Goal: Navigation & Orientation: Find specific page/section

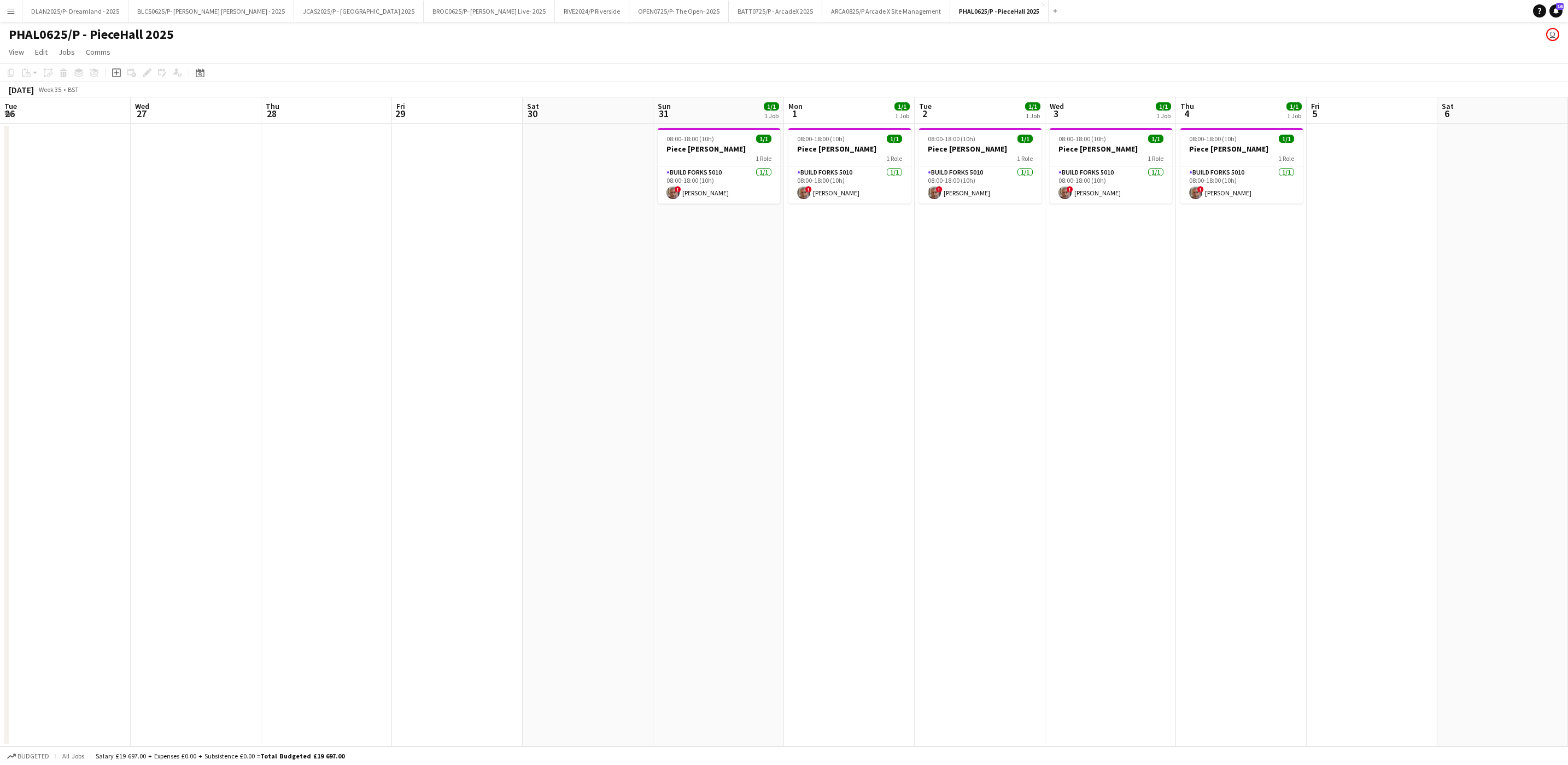
scroll to position [0, 292]
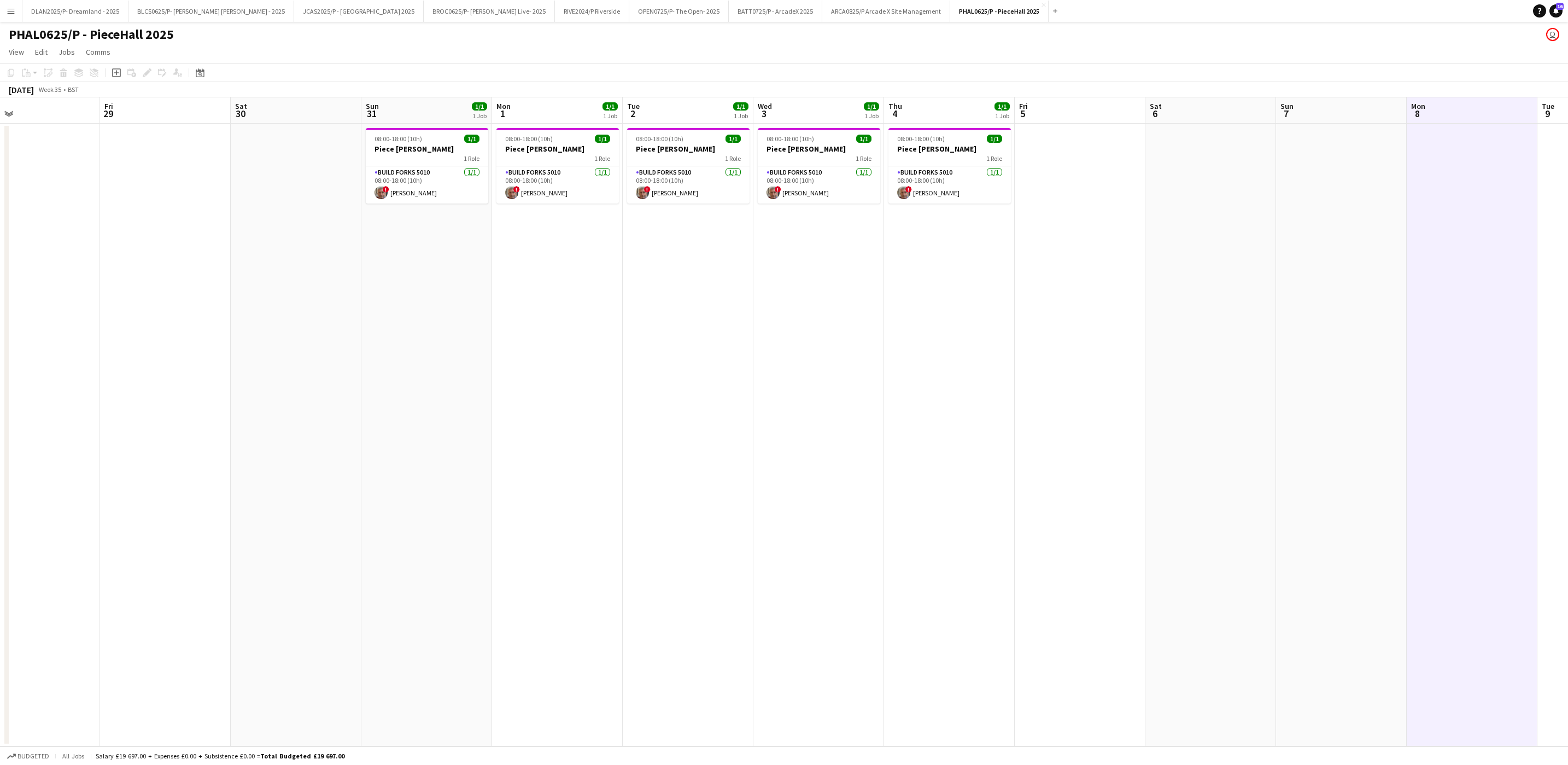
click at [16, 5] on button "Menu" at bounding box center [11, 11] width 22 height 22
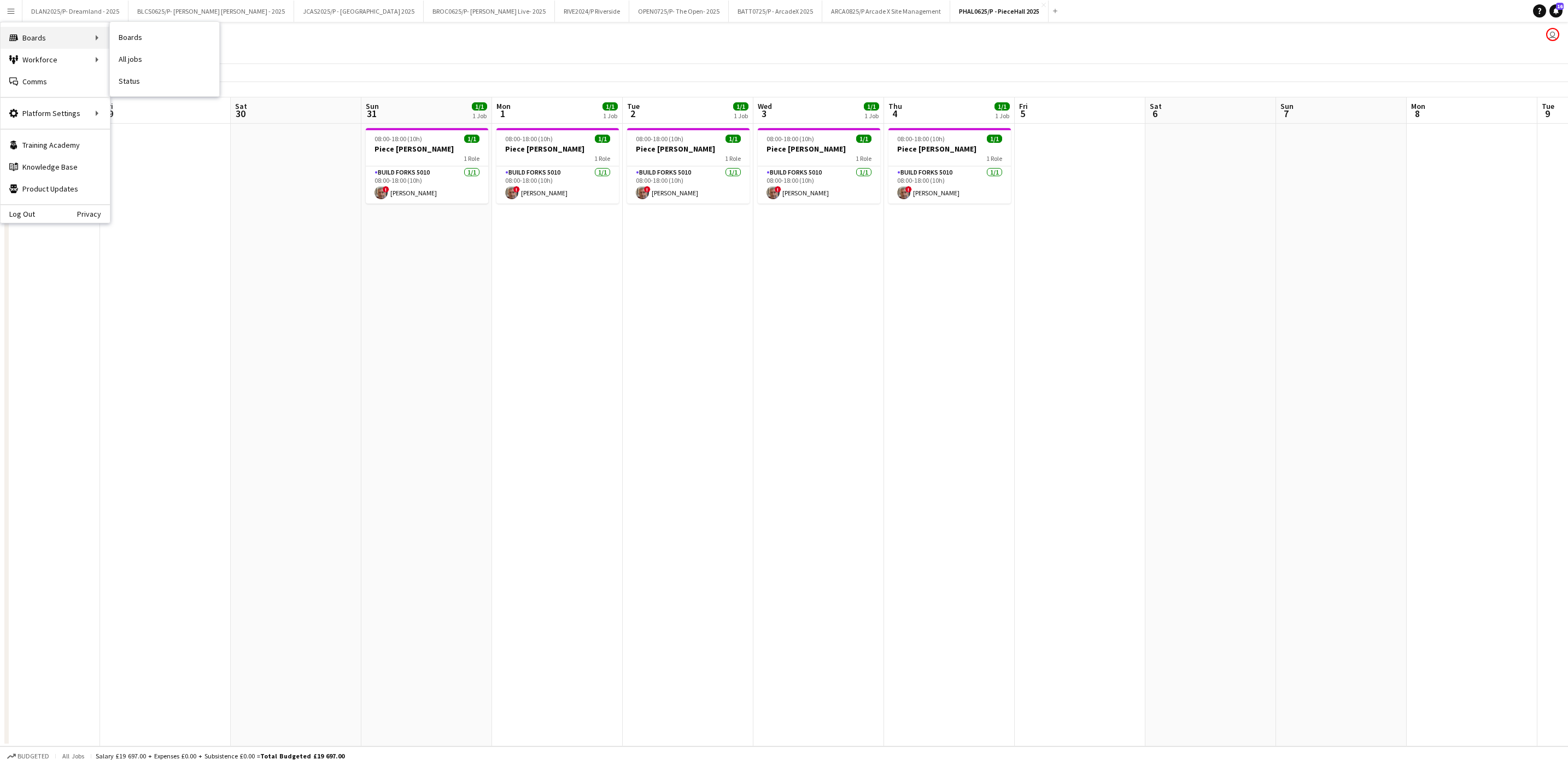
click at [95, 44] on div "Boards Boards" at bounding box center [55, 38] width 110 height 22
click at [133, 42] on link "Boards" at bounding box center [164, 37] width 110 height 22
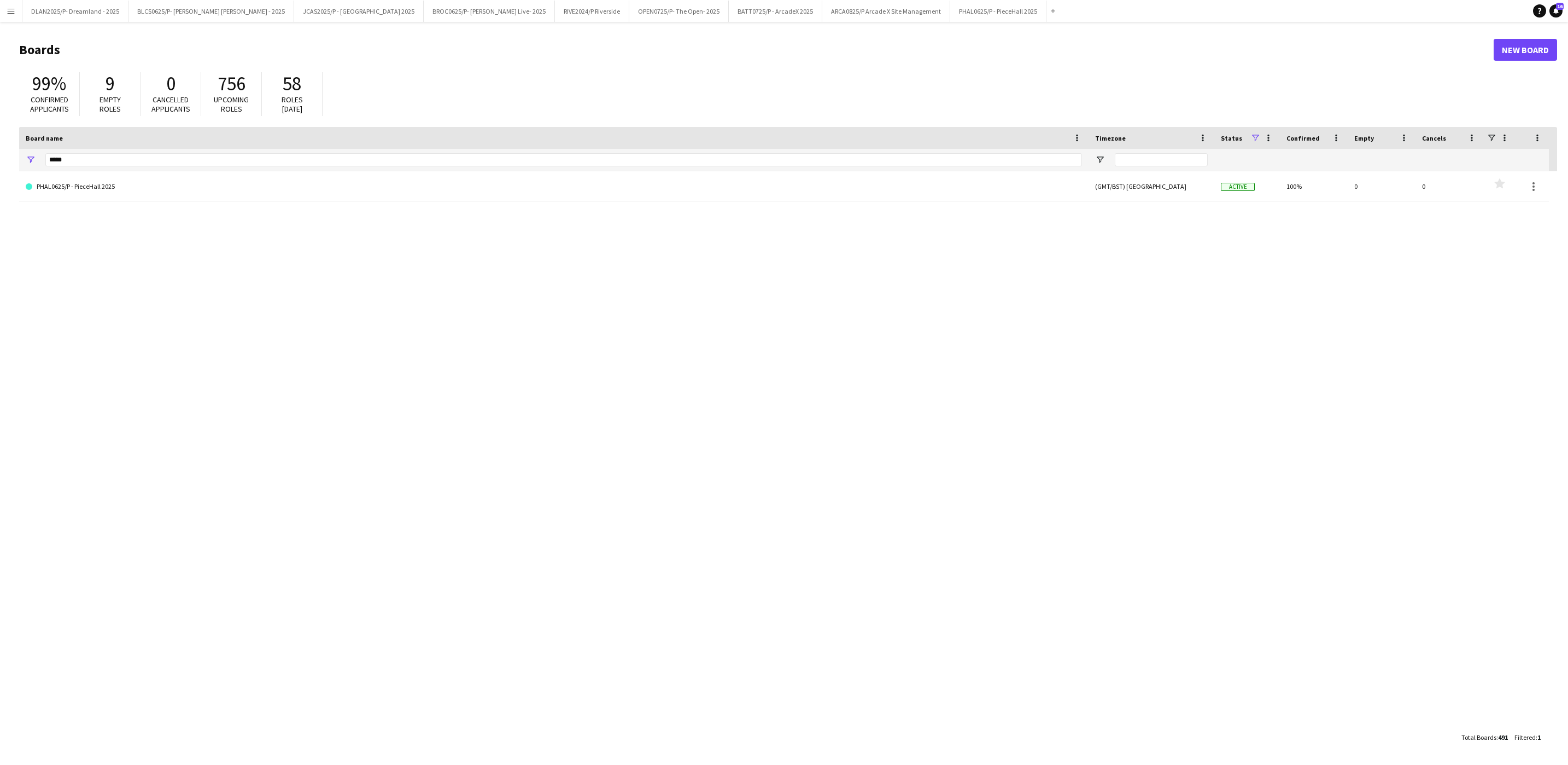
click at [202, 149] on div "*****" at bounding box center [563, 159] width 1036 height 22
click at [164, 159] on input "*****" at bounding box center [563, 160] width 1036 height 13
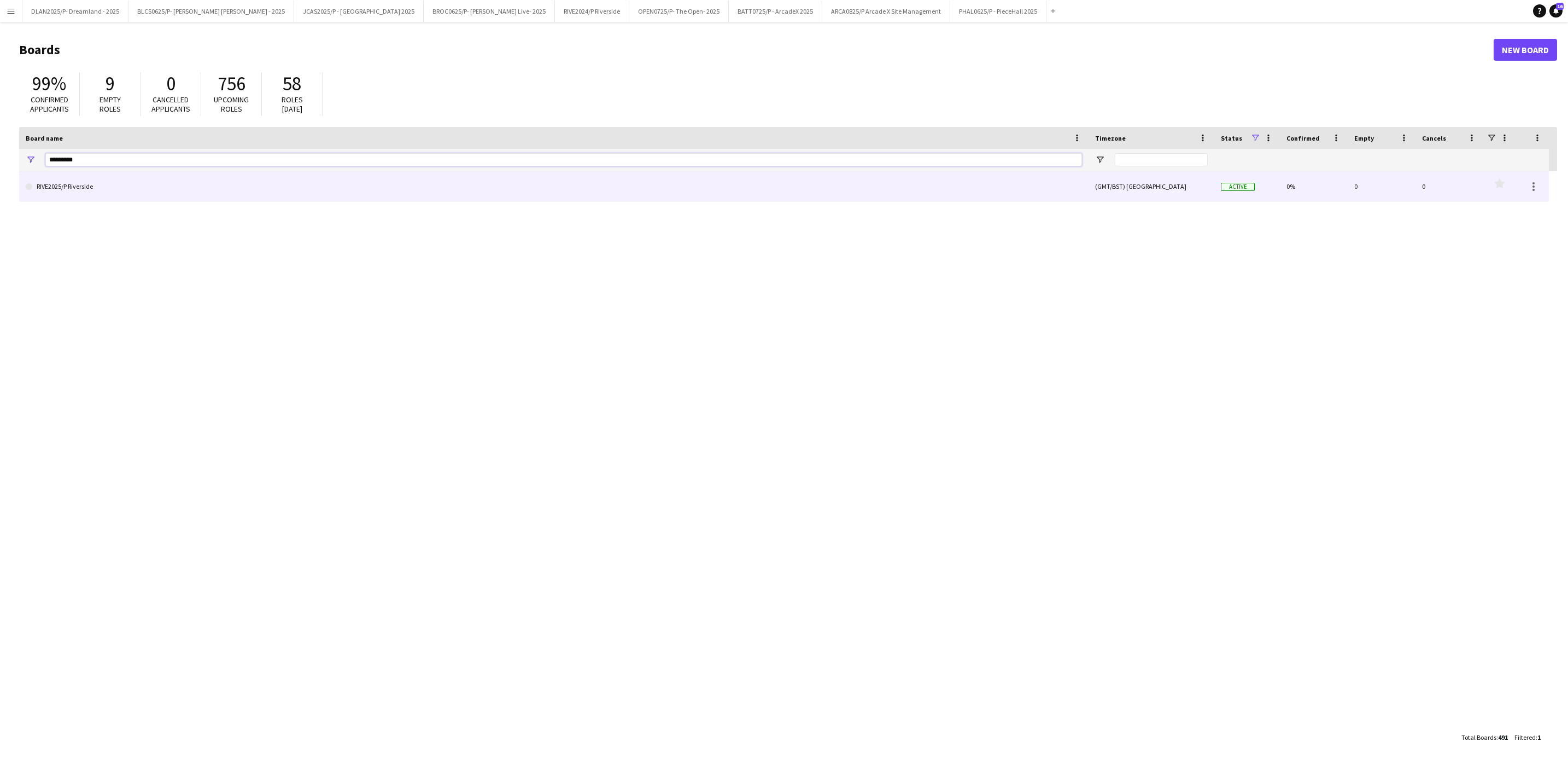
type input "*********"
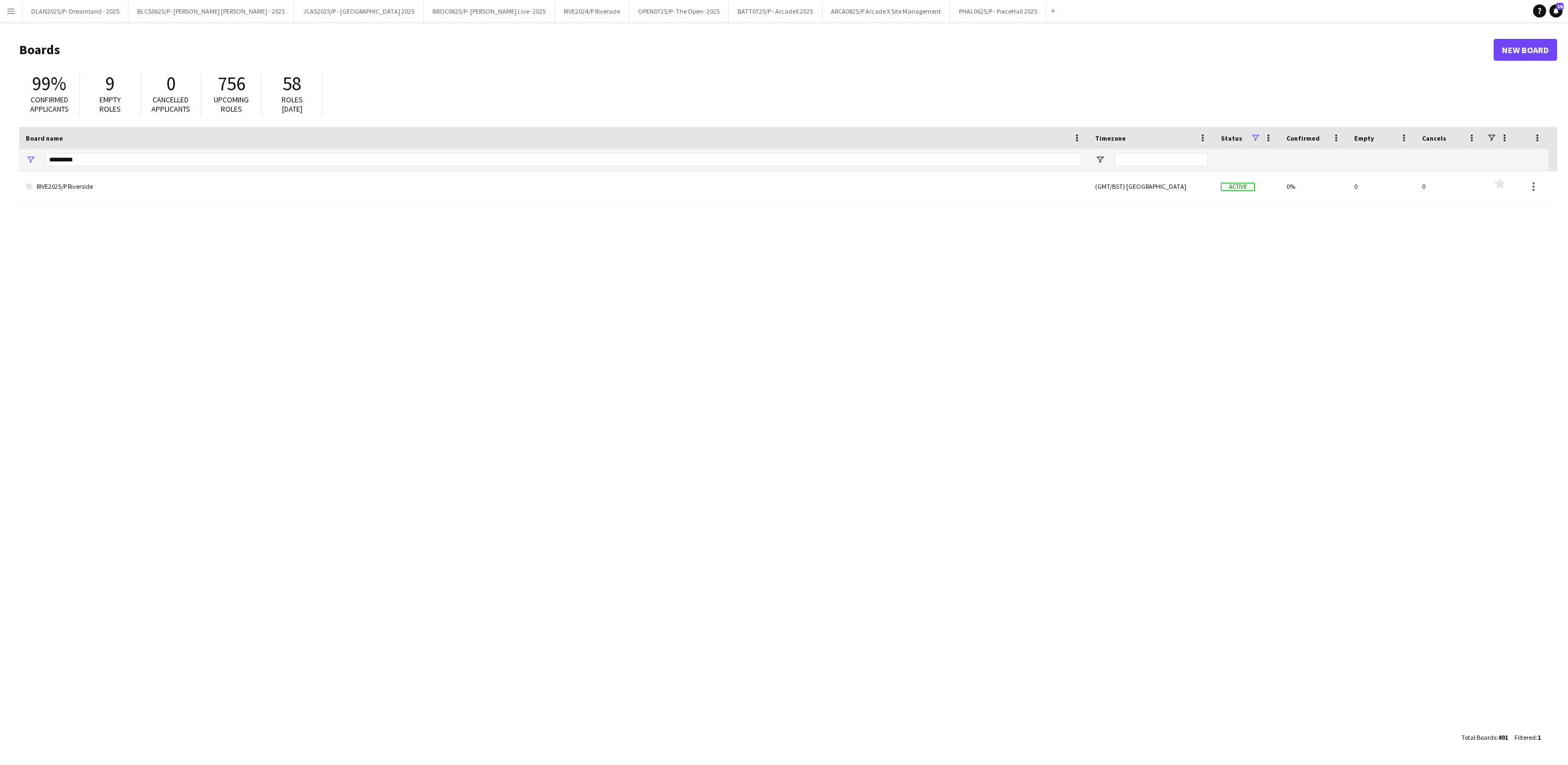
click at [186, 203] on div "RIVE2025/P Riverside (GMT/BST) [GEOGRAPHIC_DATA] Active 0% 0 0 Favourites" at bounding box center [787, 448] width 1538 height 555
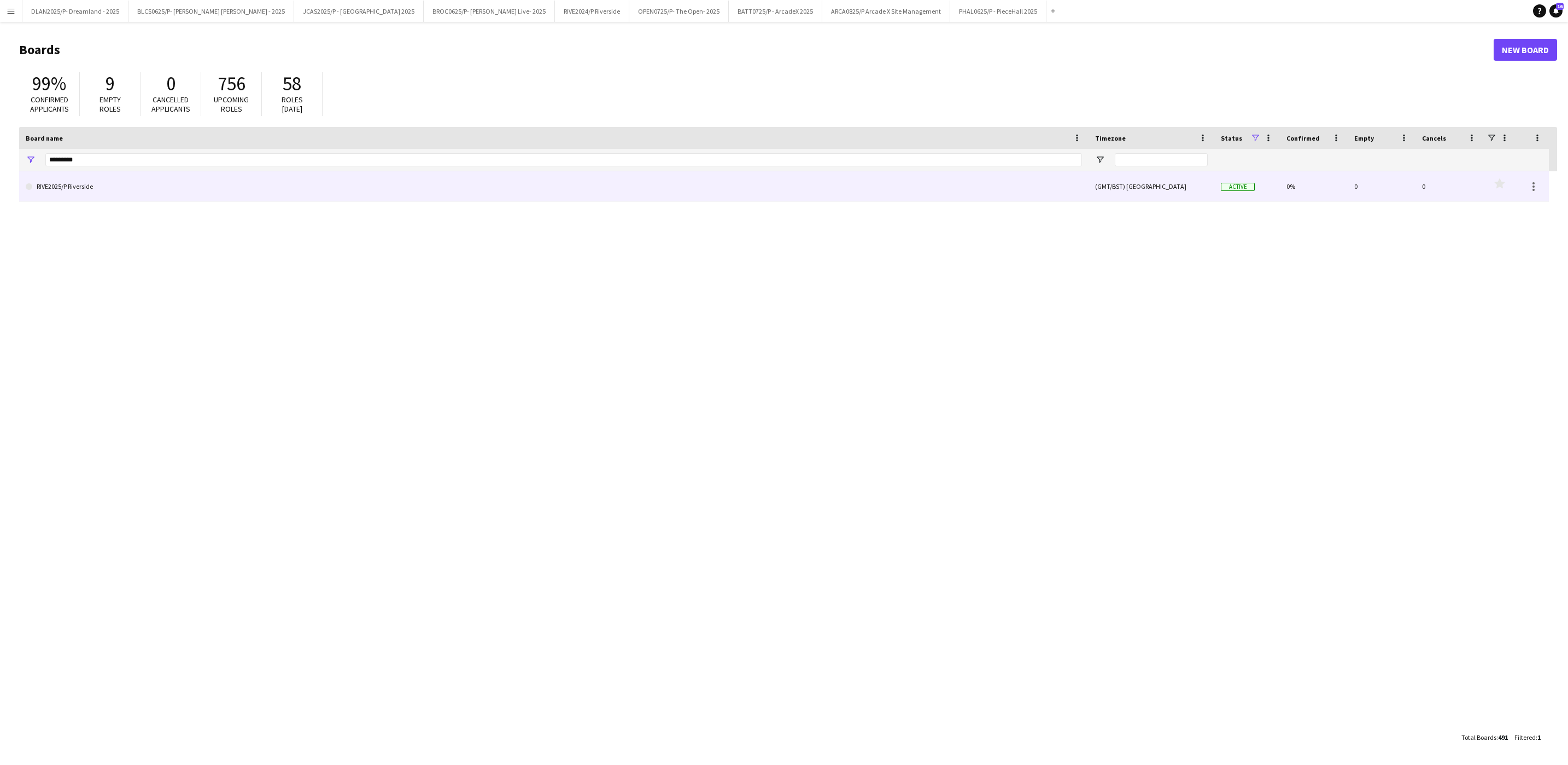
click at [436, 179] on link "RIVE2025/P Riverside" at bounding box center [553, 186] width 1056 height 31
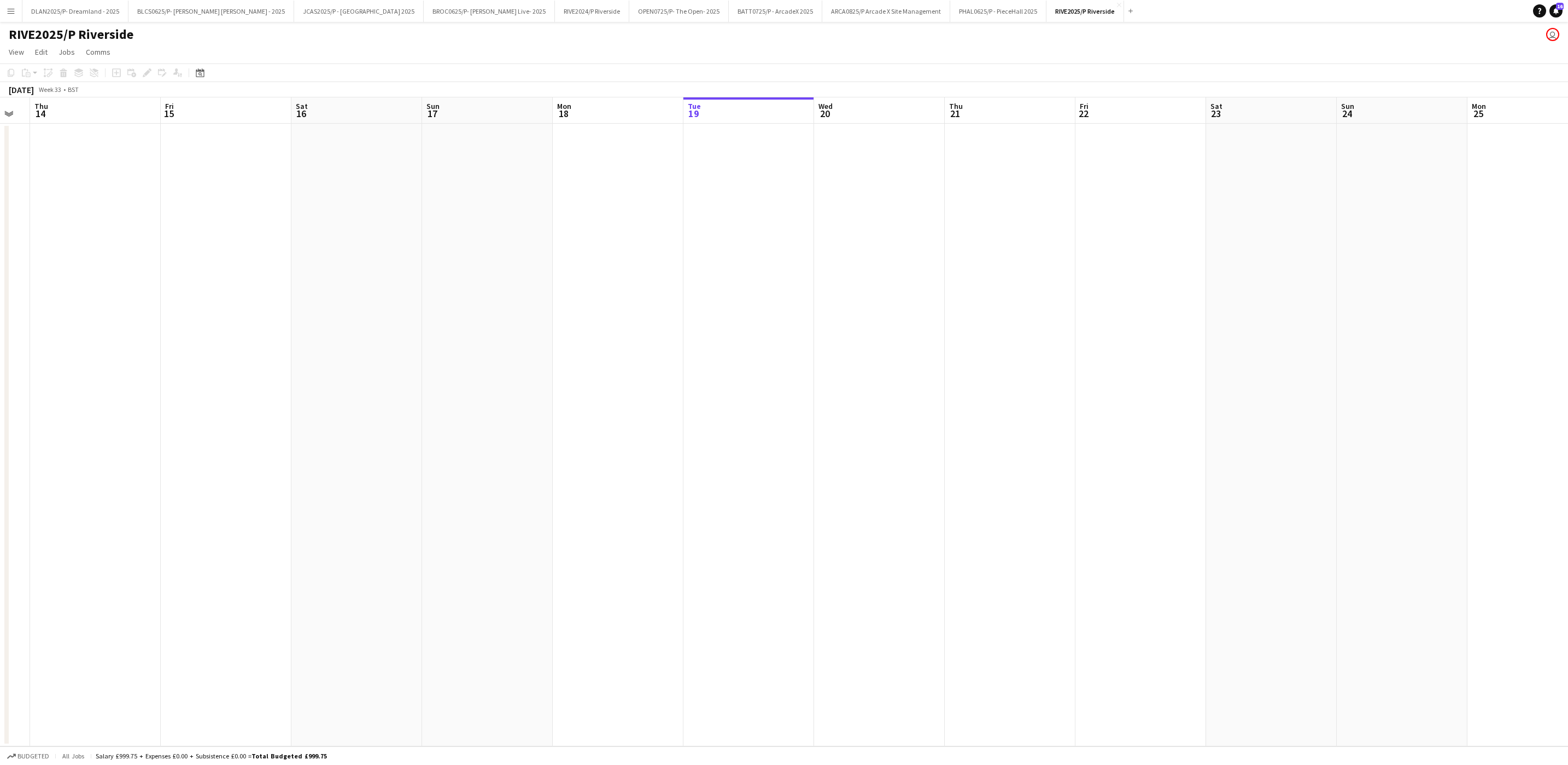
drag, startPoint x: 261, startPoint y: 279, endPoint x: 815, endPoint y: 421, distance: 571.9
click at [815, 421] on app-calendar-viewport "Tue 12 Wed 13 Thu 14 Fri 15 Sat 16 Sun 17 Mon 18 Tue 19 Wed 20 Thu 21 Fri 22 Sa…" at bounding box center [784, 422] width 1568 height 649
drag, startPoint x: 328, startPoint y: 414, endPoint x: 849, endPoint y: 416, distance: 521.0
click at [848, 416] on app-calendar-viewport "Fri 8 Sat 9 Sun 10 Mon 11 Tue 12 Wed 13 Thu 14 Fri 15 Sat 16 Sun 17 Mon 18 Tue …" at bounding box center [784, 422] width 1568 height 649
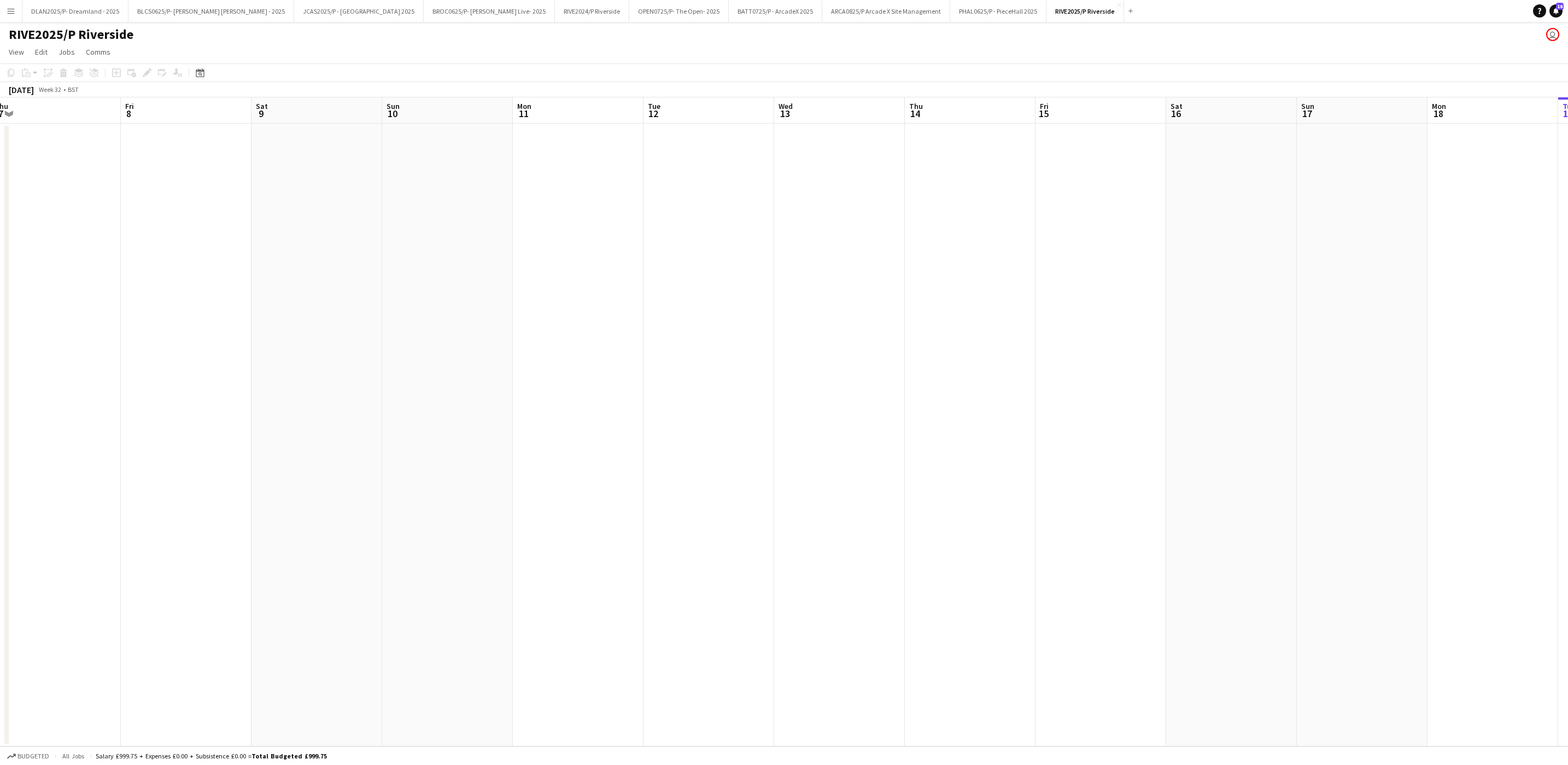
drag, startPoint x: 443, startPoint y: 388, endPoint x: 964, endPoint y: 391, distance: 521.0
click at [964, 391] on app-calendar-viewport "Tue 5 Wed 6 Thu 7 Fri 8 Sat 9 Sun 10 Mon 11 Tue 12 Wed 13 Thu 14 Fri 15 Sat 16 …" at bounding box center [784, 422] width 1568 height 649
drag, startPoint x: 860, startPoint y: 303, endPoint x: 1209, endPoint y: 340, distance: 351.0
click at [1209, 340] on app-calendar-viewport "Tue 29 Wed 30 Thu 31 Fri 1 Sat 2 Sun 3 Mon 4 Tue 5 Wed 6 Thu 7 Fri 8 Sat 9 Sun …" at bounding box center [784, 422] width 1568 height 649
drag, startPoint x: 565, startPoint y: 360, endPoint x: 1163, endPoint y: 358, distance: 598.0
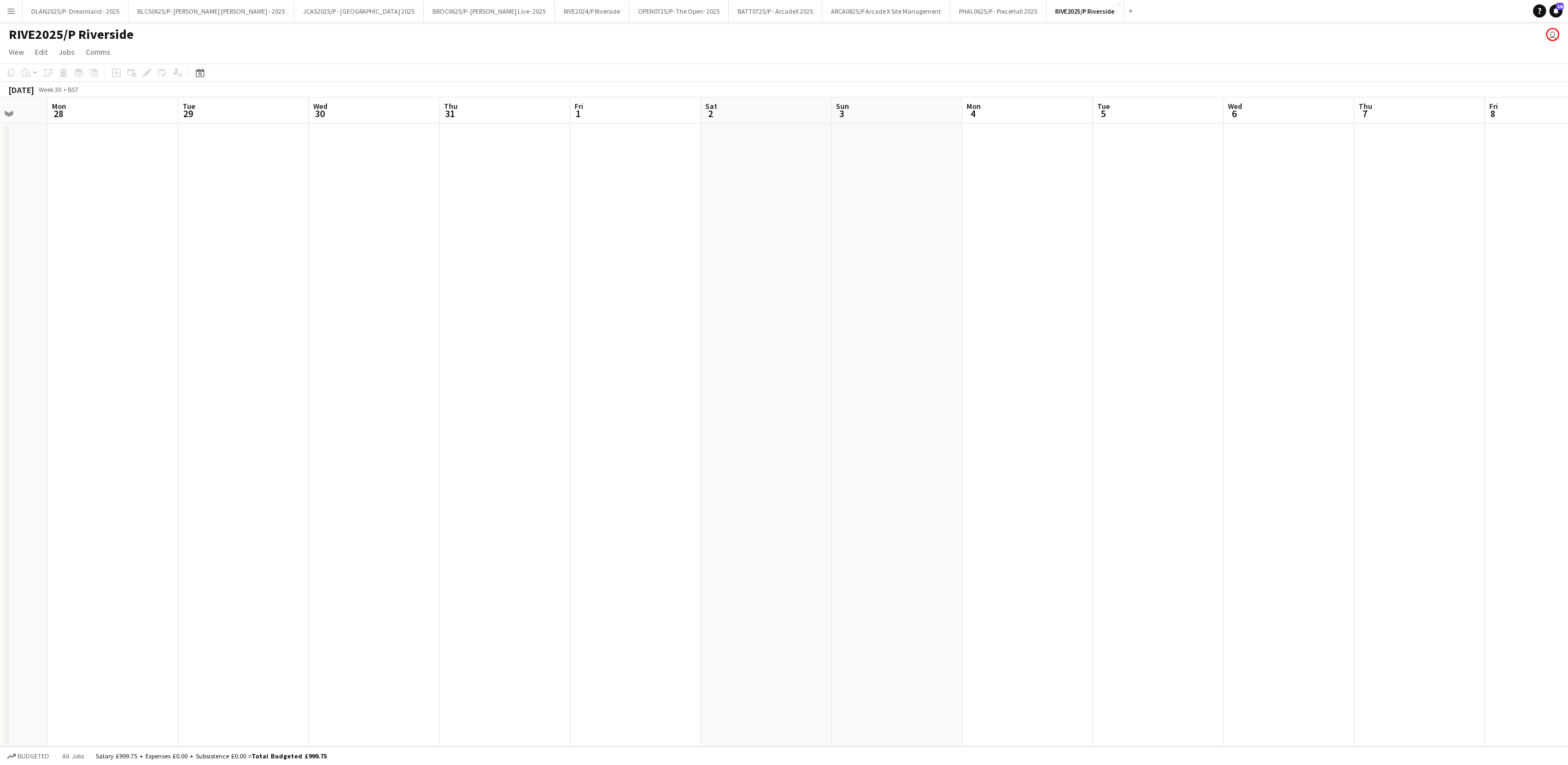
click at [1163, 358] on app-calendar-viewport "Fri 25 Sat 26 Sun 27 Mon 28 Tue 29 Wed 30 Thu 31 Fri 1 Sat 2 Sun 3 Mon 4 Tue 5 …" at bounding box center [784, 422] width 1568 height 649
drag, startPoint x: 788, startPoint y: 374, endPoint x: -130, endPoint y: 426, distance: 919.5
click at [0, 426] on html "Menu Boards Boards Boards All jobs Status Workforce Workforce My Workforce Recr…" at bounding box center [784, 382] width 1568 height 765
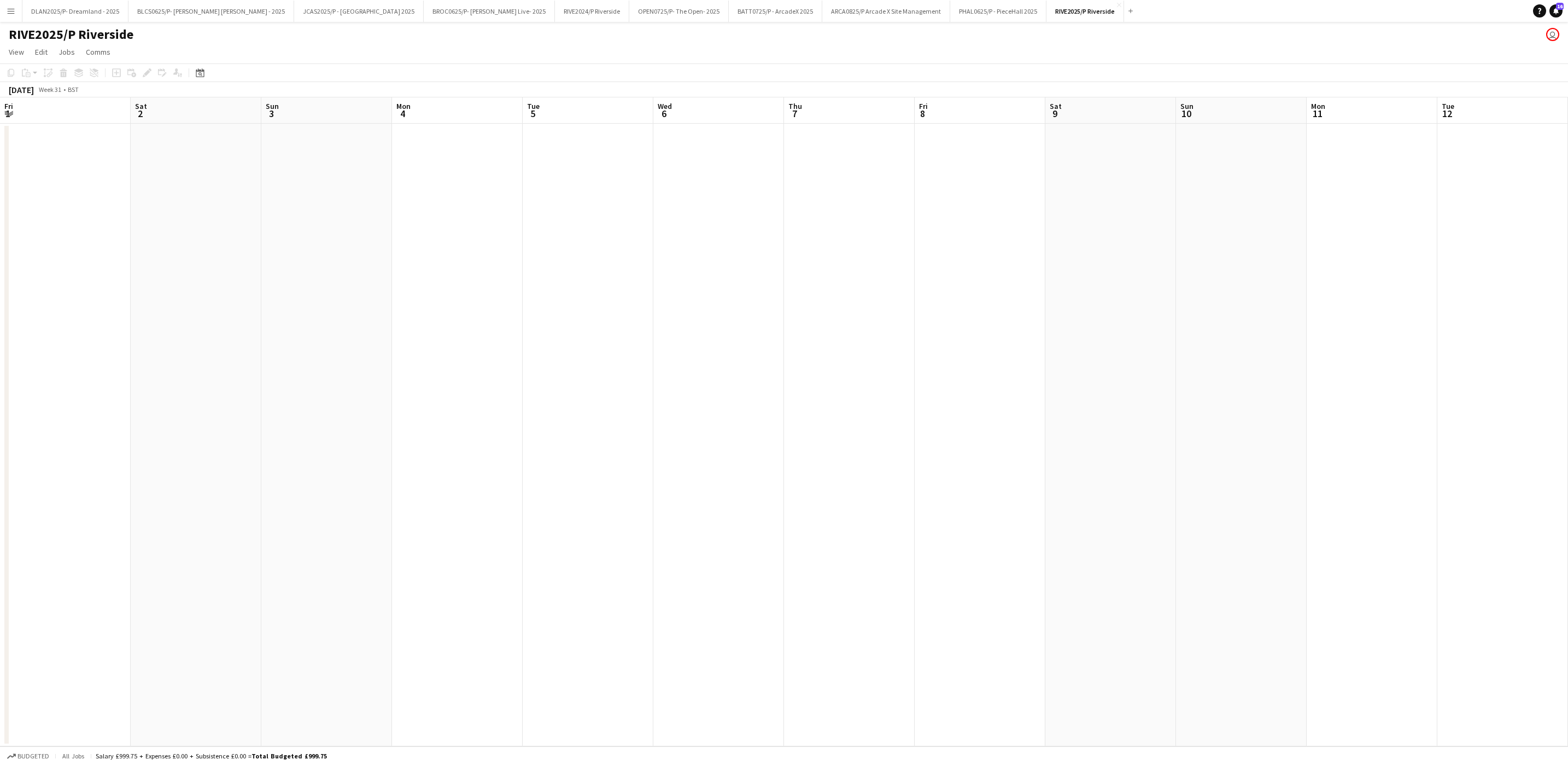
drag, startPoint x: 1329, startPoint y: 393, endPoint x: 1570, endPoint y: 398, distance: 241.1
click at [1567, 398] on html "Menu Boards Boards Boards All jobs Status Workforce Workforce My Workforce Recr…" at bounding box center [784, 382] width 1568 height 765
drag, startPoint x: 271, startPoint y: 374, endPoint x: 1570, endPoint y: 338, distance: 1299.5
click at [1567, 338] on html "Menu Boards Boards Boards All jobs Status Workforce Workforce My Workforce Recr…" at bounding box center [784, 382] width 1568 height 765
drag, startPoint x: 377, startPoint y: 332, endPoint x: -1132, endPoint y: 458, distance: 1514.3
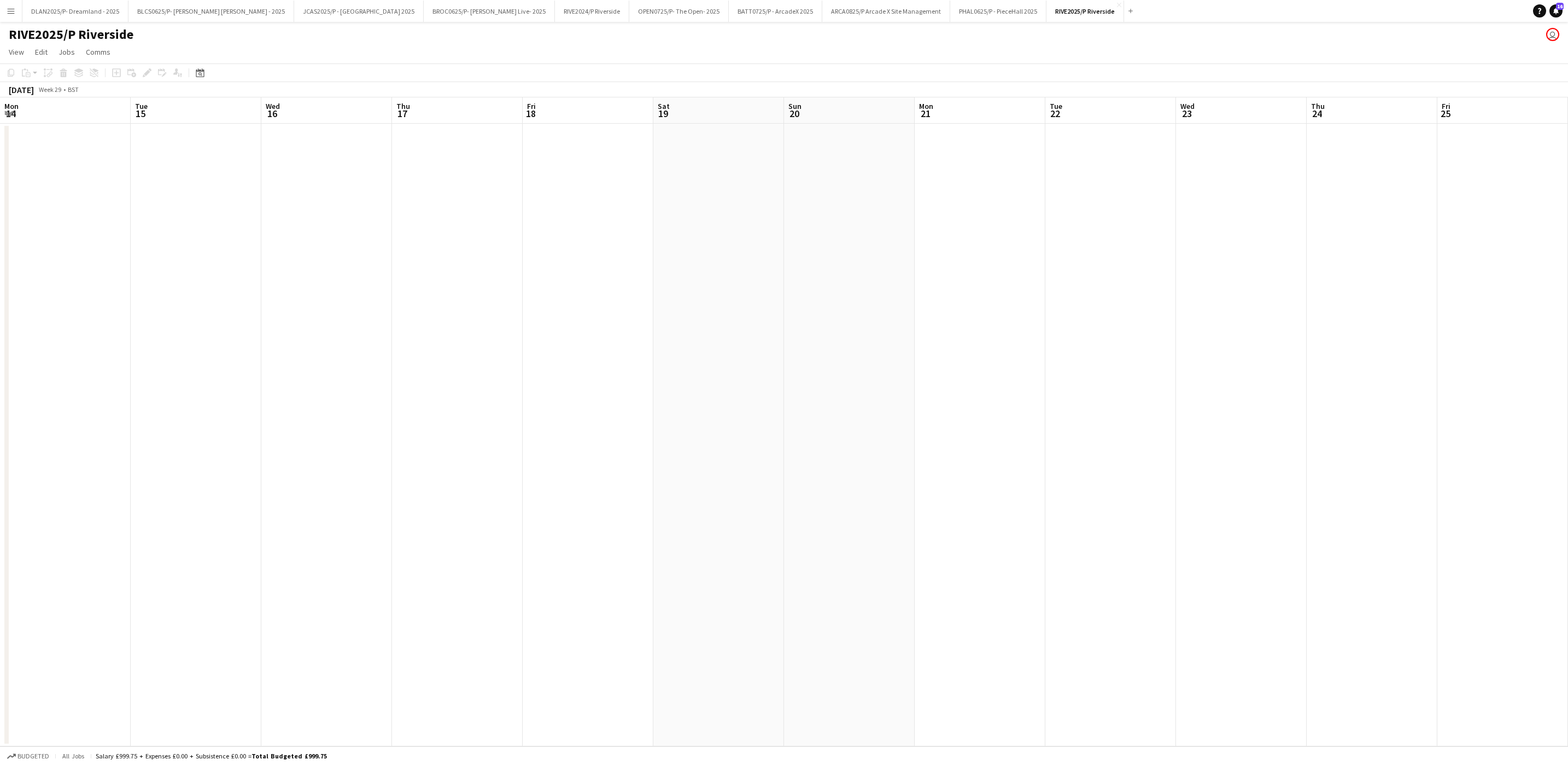
click at [0, 458] on html "Menu Boards Boards Boards All jobs Status Workforce Workforce My Workforce Recr…" at bounding box center [784, 382] width 1568 height 765
drag, startPoint x: 520, startPoint y: 495, endPoint x: 35, endPoint y: 550, distance: 488.1
click at [35, 550] on app-calendar-viewport "Sat 19 Sun 20 Mon 21 Tue 22 Wed 23 Thu 24 Fri 25 Sat 26 Sun 27 Mon 28 Tue 29 We…" at bounding box center [784, 422] width 1568 height 649
drag, startPoint x: 1206, startPoint y: 476, endPoint x: -153, endPoint y: 601, distance: 1364.7
click at [0, 601] on html "Menu Boards Boards Boards All jobs Status Workforce Workforce My Workforce Recr…" at bounding box center [784, 382] width 1568 height 765
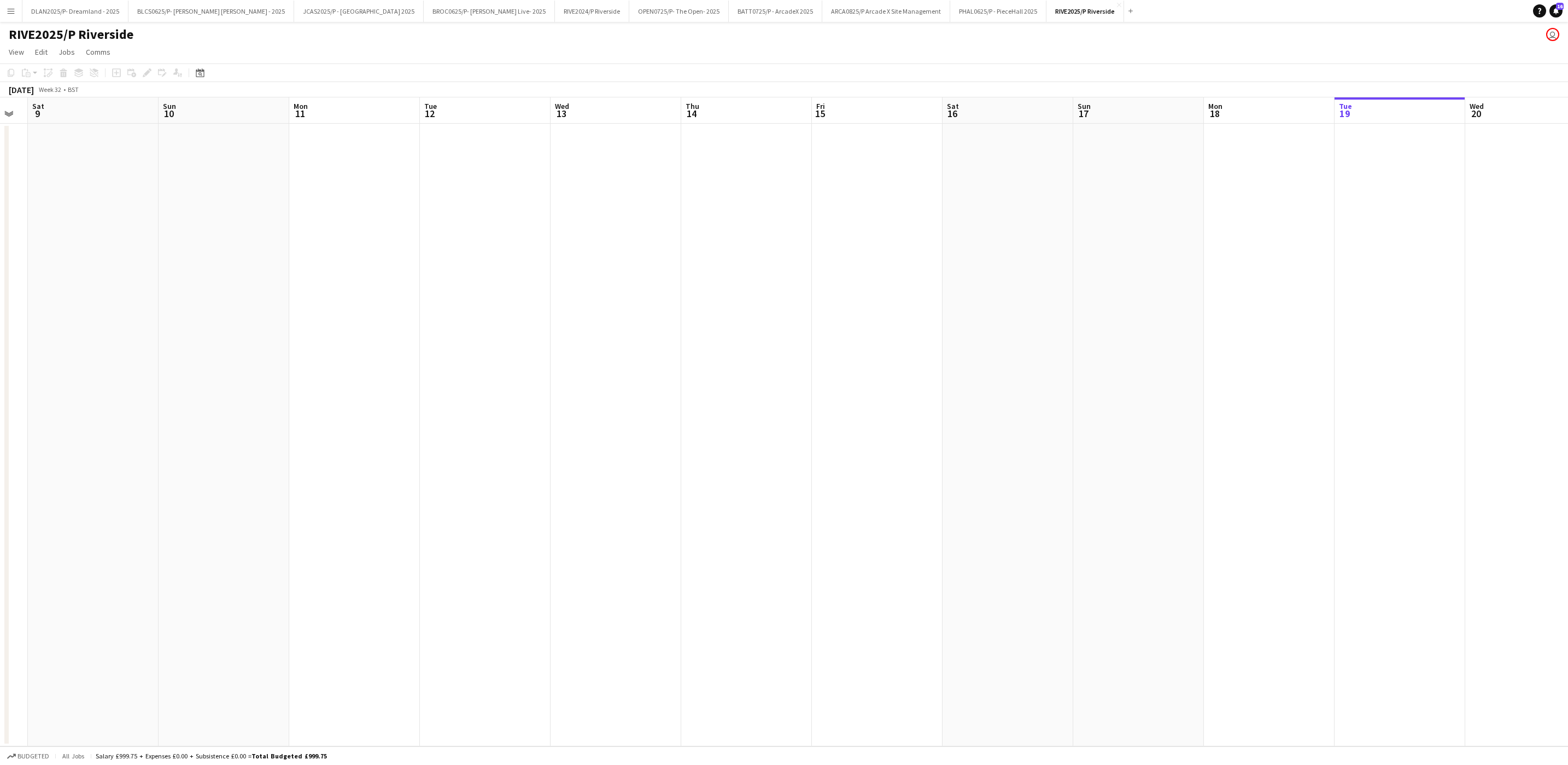
drag, startPoint x: 1088, startPoint y: 443, endPoint x: 625, endPoint y: 473, distance: 464.0
click at [428, 478] on app-calendar-viewport "Wed 6 Thu 7 Fri 8 Sat 9 Sun 10 Mon 11 Tue 12 Wed 13 Thu 14 Fri 15 Sat 16 Sun 17…" at bounding box center [784, 422] width 1568 height 649
drag, startPoint x: 1187, startPoint y: 396, endPoint x: -510, endPoint y: 499, distance: 1700.1
click at [0, 499] on html "Menu Boards Boards Boards All jobs Status Workforce Workforce My Workforce Recr…" at bounding box center [784, 382] width 1568 height 765
drag, startPoint x: 651, startPoint y: 427, endPoint x: -218, endPoint y: 473, distance: 870.2
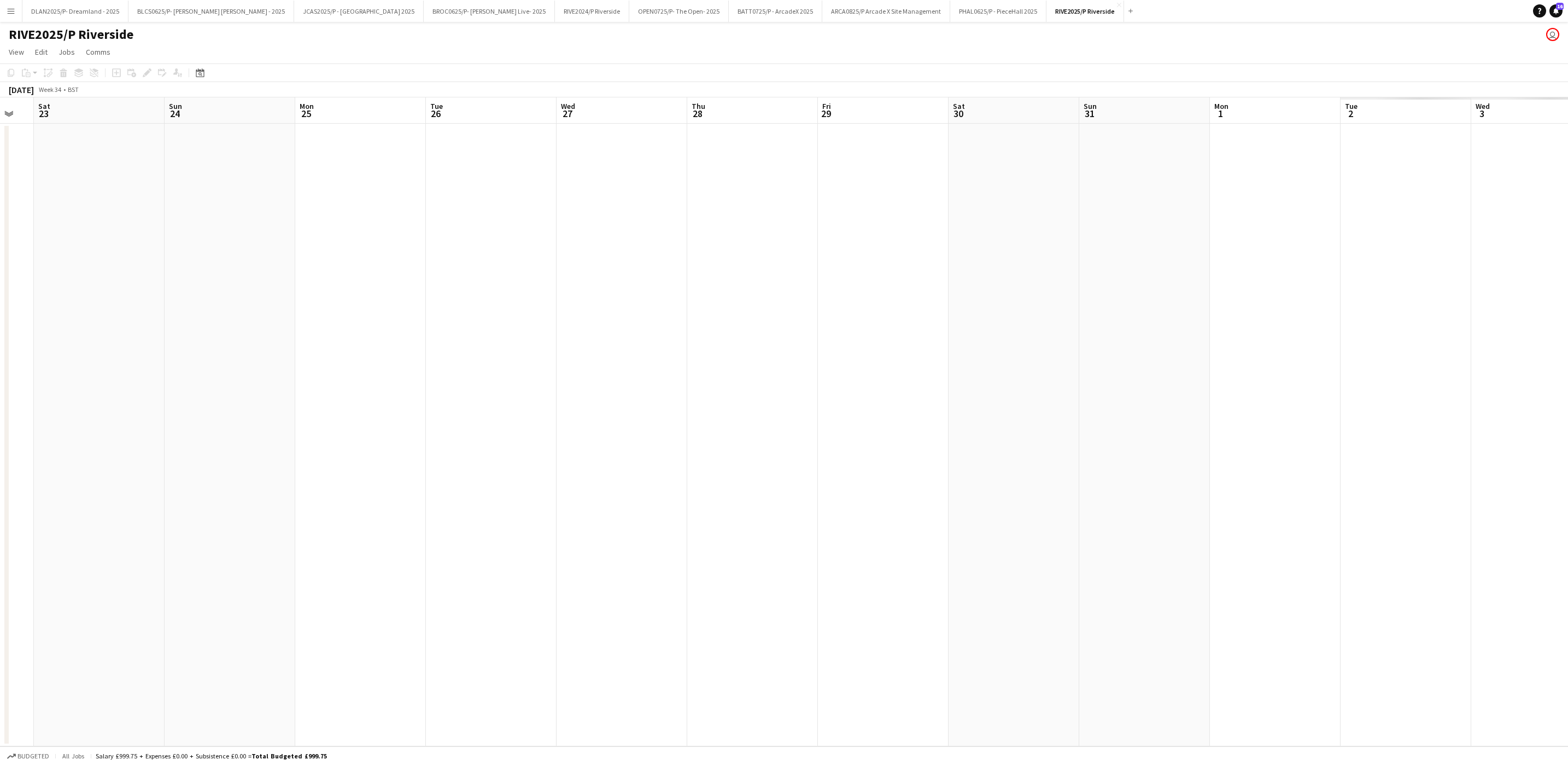
click at [0, 473] on html "Menu Boards Boards Boards All jobs Status Workforce Workforce My Workforce Recr…" at bounding box center [784, 382] width 1568 height 765
drag, startPoint x: 1016, startPoint y: 414, endPoint x: 393, endPoint y: 488, distance: 627.4
click at [393, 488] on app-calendar-viewport "Mon 25 Tue 26 Wed 27 Thu 28 Fri 29 Sat 30 Sun 31 Mon 1 Tue 2 Wed 3 Thu 4 Fri 5 …" at bounding box center [784, 422] width 1568 height 649
drag, startPoint x: 448, startPoint y: 337, endPoint x: 1405, endPoint y: 367, distance: 957.5
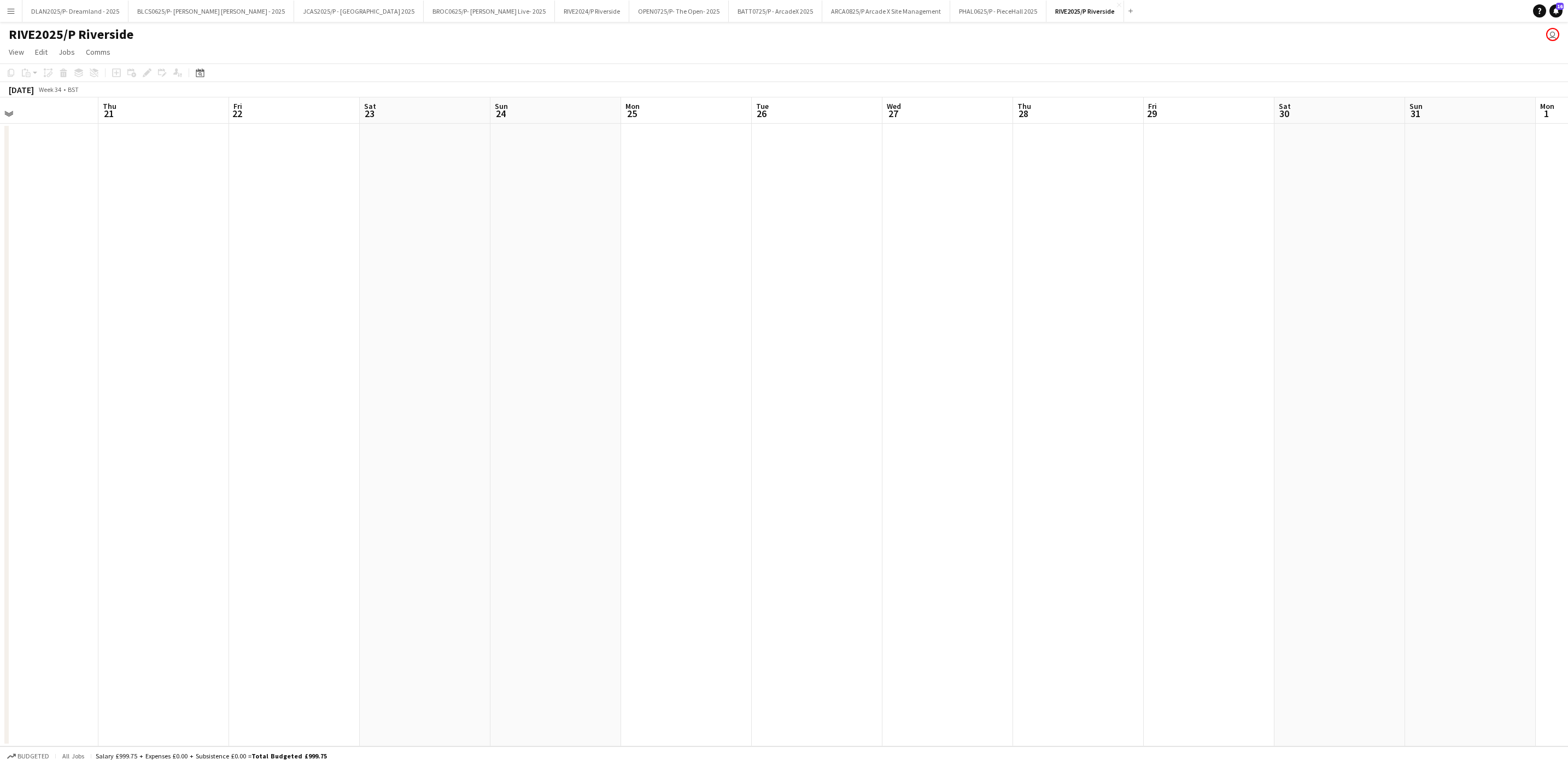
click at [1405, 367] on app-calendar-viewport "Mon 18 Tue 19 Wed 20 Thu 21 Fri 22 Sat 23 Sun 24 Mon 25 Tue 26 Wed 27 Thu 28 Fr…" at bounding box center [784, 422] width 1568 height 649
drag, startPoint x: 1217, startPoint y: 370, endPoint x: 1005, endPoint y: 381, distance: 212.3
click at [1558, 360] on app-calendar-viewport "Fri 15 Sat 16 Sun 17 Mon 18 Tue 19 Wed 20 Thu 21 Fri 22 Sat 23 Sun 24 Mon 25 Tu…" at bounding box center [784, 422] width 1568 height 649
